Goal: Information Seeking & Learning: Learn about a topic

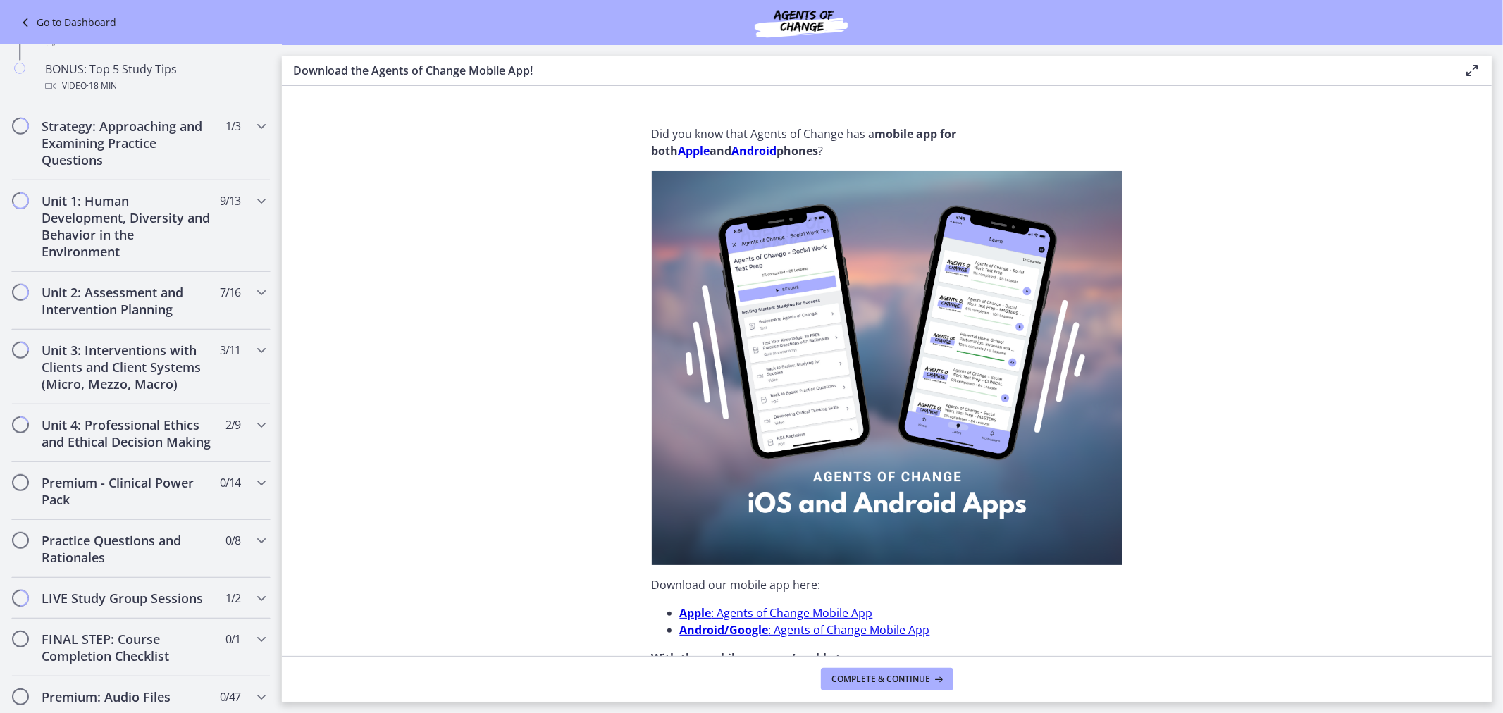
scroll to position [757, 0]
click at [259, 440] on div "Unit 4: Professional Ethics and Ethical Decision Making 2 / 9 Completed" at bounding box center [141, 436] width 282 height 58
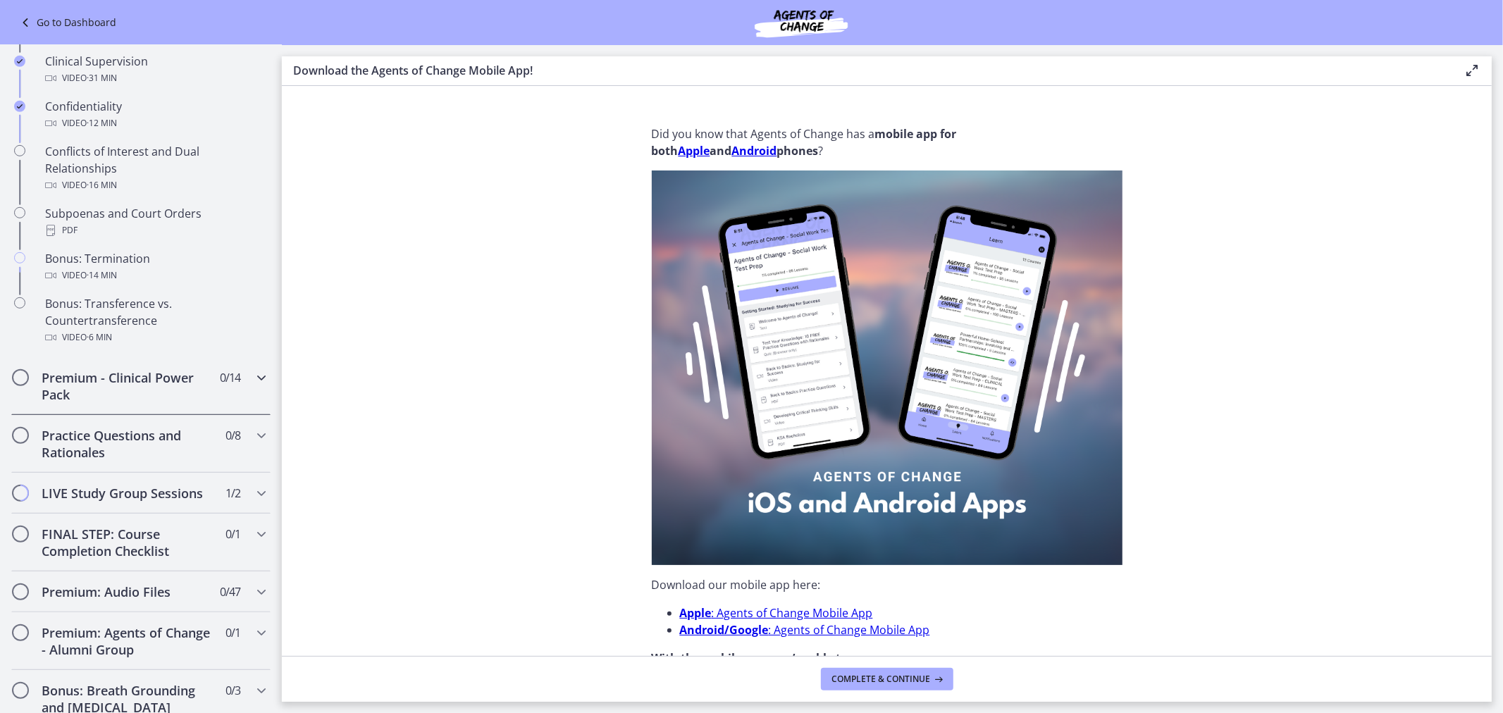
drag, startPoint x: 259, startPoint y: 440, endPoint x: 276, endPoint y: 438, distance: 16.3
click at [276, 438] on nav "Go to Dashboard Go to Dashboard Agents of Change - Social Work Test Prep - CLIN…" at bounding box center [141, 379] width 282 height 668
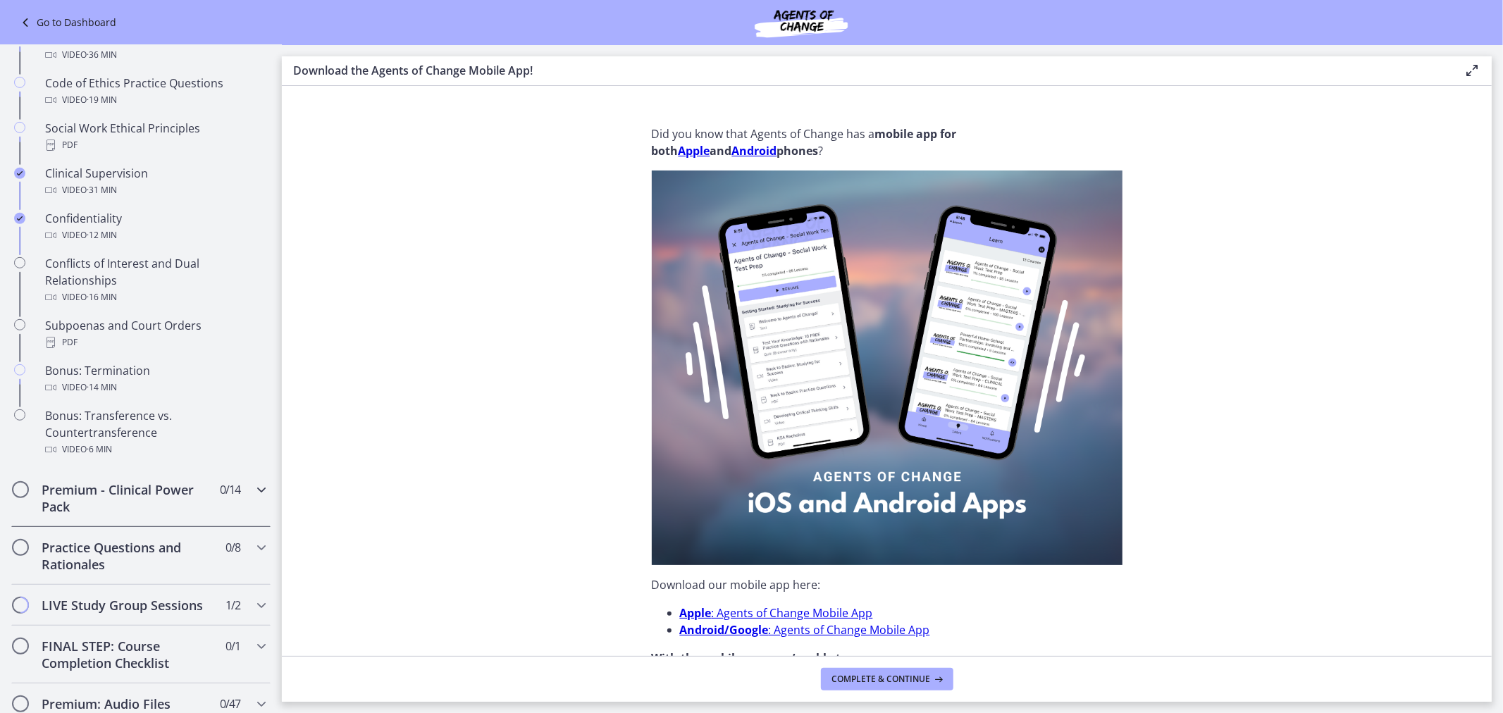
scroll to position [647, 0]
click at [118, 152] on div "Social Work Ethical Principles PDF" at bounding box center [155, 135] width 220 height 34
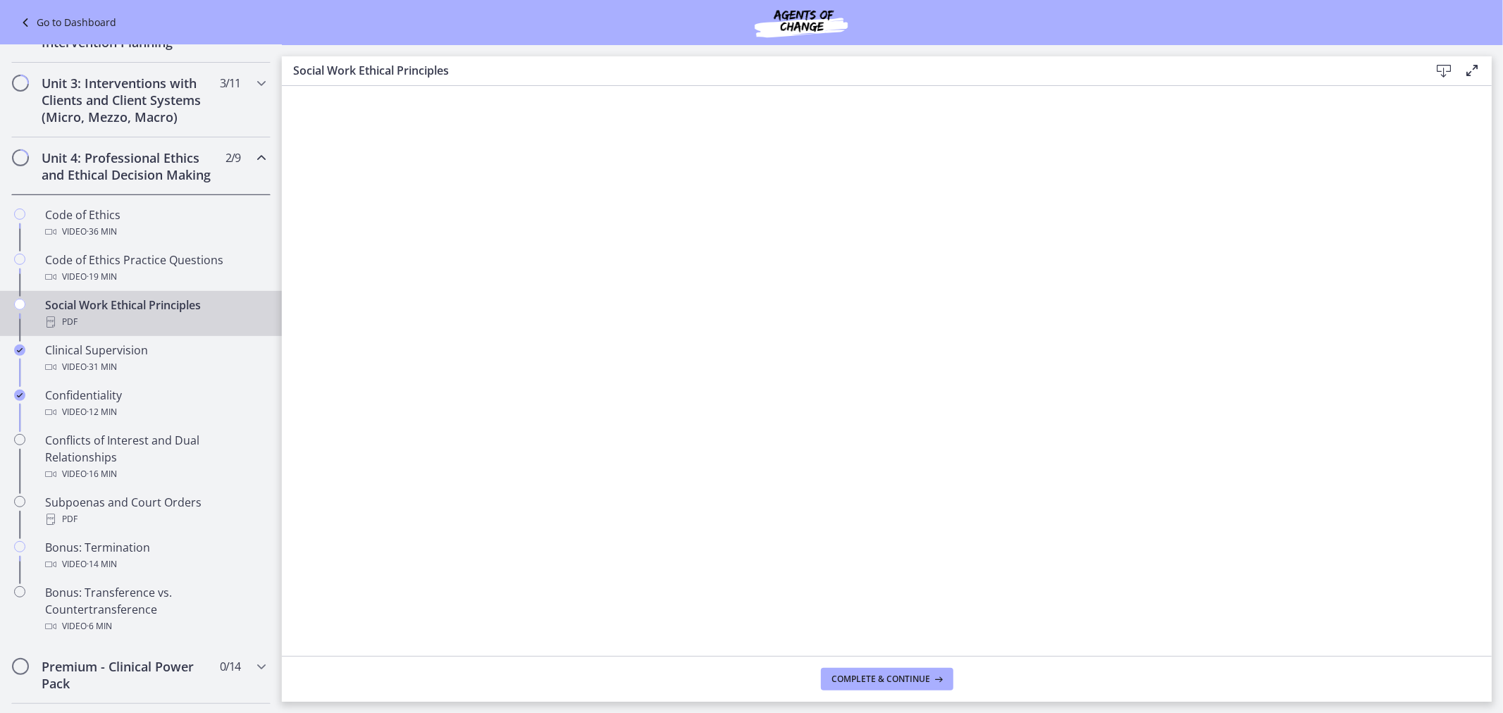
scroll to position [458, 0]
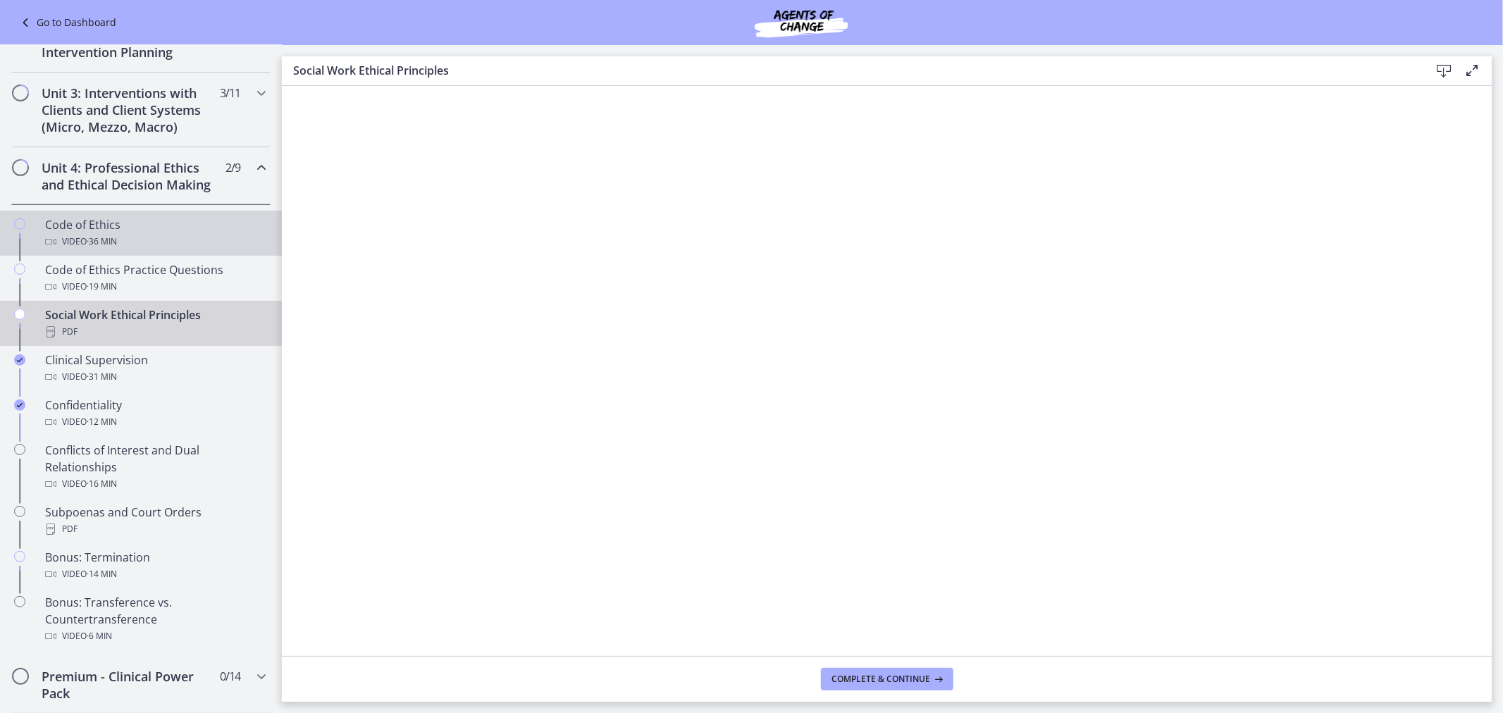
click at [153, 250] on div "Code of Ethics Video · 36 min" at bounding box center [155, 233] width 220 height 34
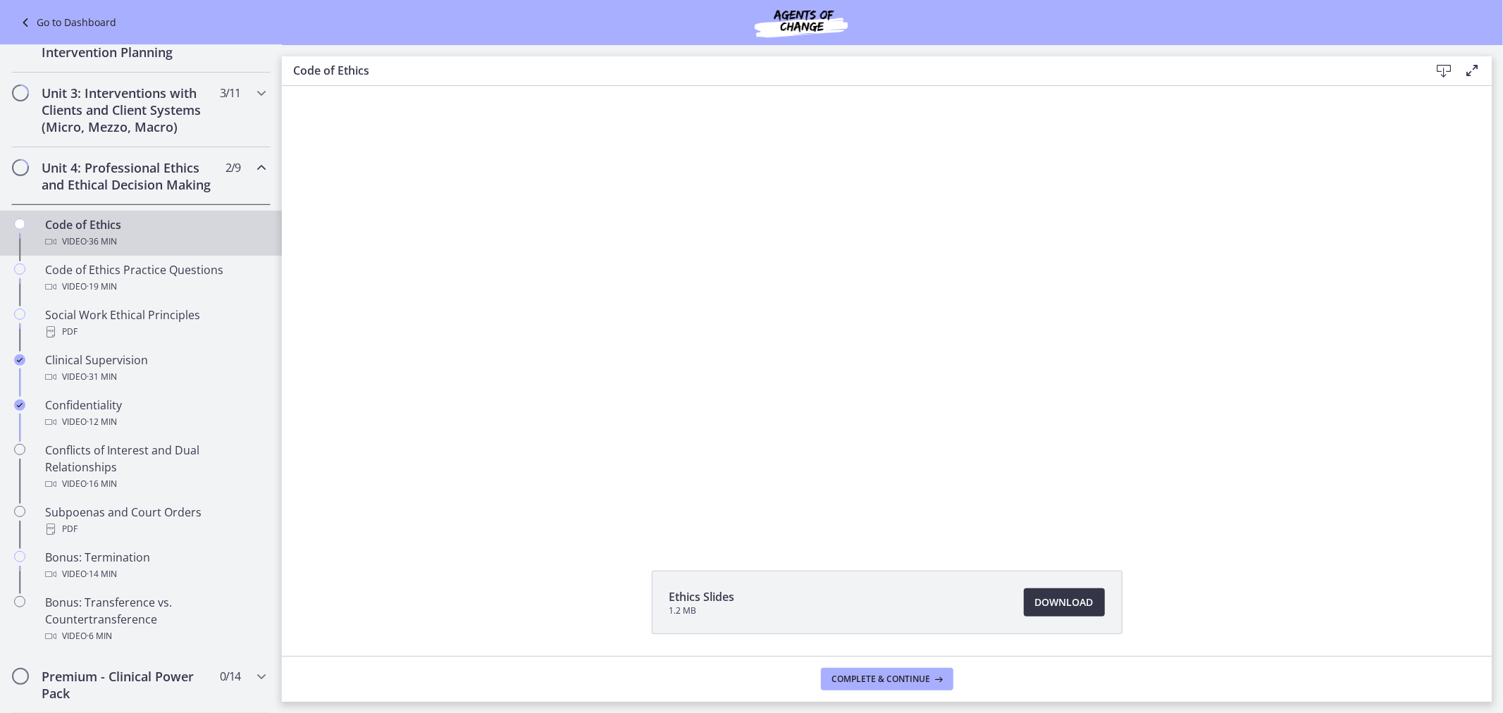
click at [1060, 605] on span "Download Opens in a new window" at bounding box center [1064, 602] width 58 height 17
